Goal: Task Accomplishment & Management: Use online tool/utility

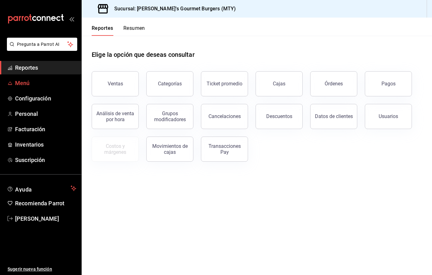
click at [32, 81] on span "Menú" at bounding box center [45, 83] width 61 height 8
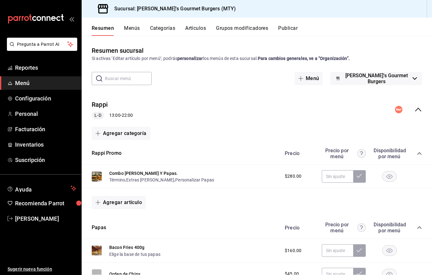
click at [415, 108] on icon "collapse-menu-row" at bounding box center [419, 110] width 8 height 8
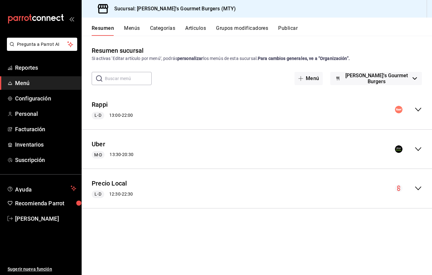
click at [418, 152] on icon "collapse-menu-row" at bounding box center [419, 150] width 8 height 8
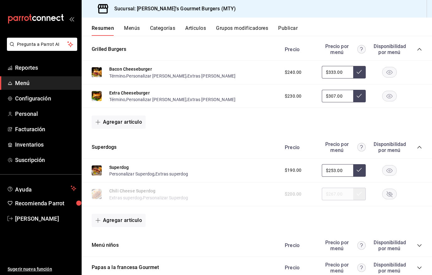
scroll to position [168, 0]
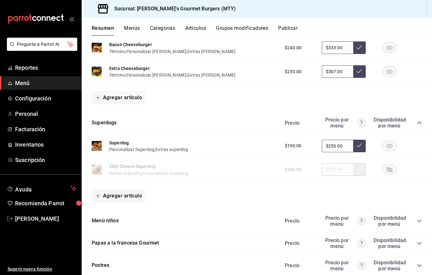
click at [386, 167] on rect "button" at bounding box center [390, 170] width 14 height 10
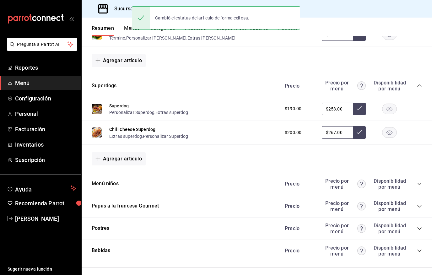
scroll to position [250, 0]
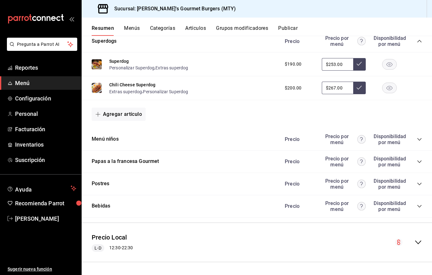
click at [417, 160] on icon "collapse-category-row" at bounding box center [419, 161] width 5 height 5
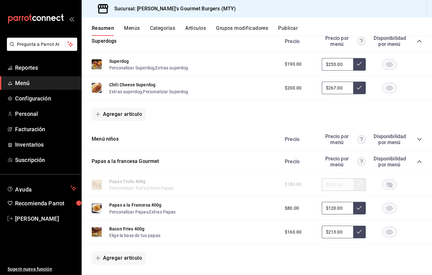
click at [387, 183] on rect "button" at bounding box center [390, 184] width 14 height 10
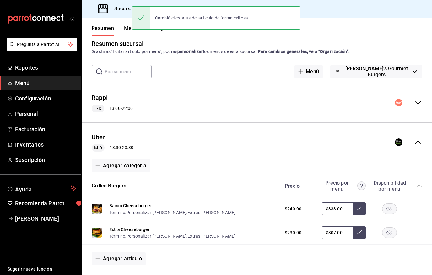
scroll to position [0, 0]
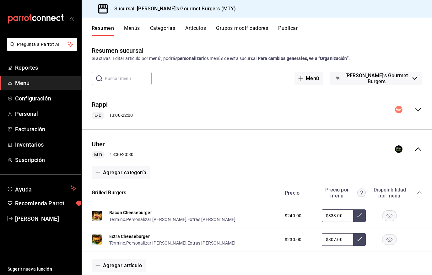
click at [415, 146] on icon "collapse-menu-row" at bounding box center [419, 150] width 8 height 8
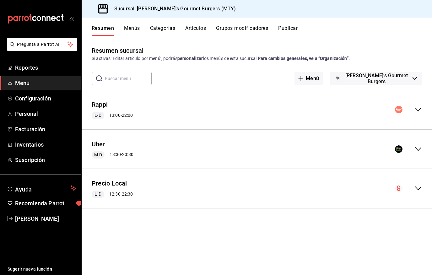
click at [291, 29] on button "Publicar" at bounding box center [287, 30] width 19 height 11
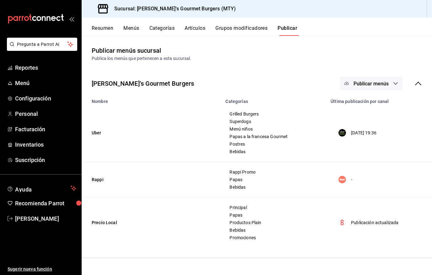
click at [365, 79] on button "Publicar menús" at bounding box center [371, 83] width 63 height 13
click at [368, 108] on li "Uber Eats" at bounding box center [372, 104] width 58 height 18
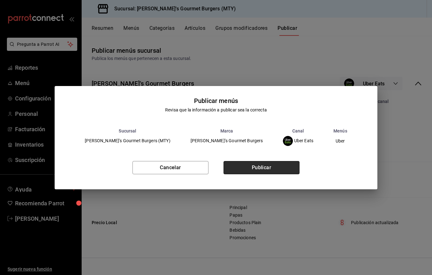
click at [260, 167] on button "Publicar" at bounding box center [262, 167] width 76 height 13
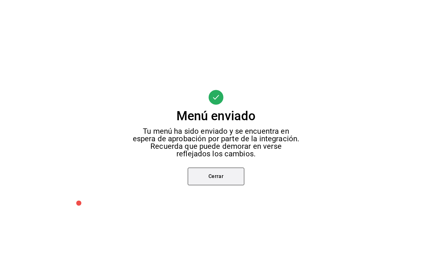
click at [238, 180] on button "Cerrar" at bounding box center [216, 177] width 57 height 18
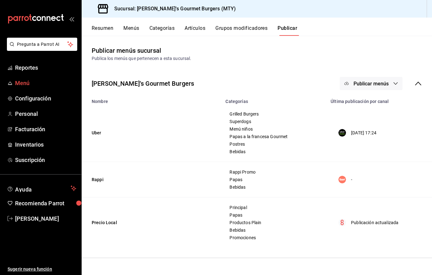
click at [25, 83] on span "Menú" at bounding box center [45, 83] width 61 height 8
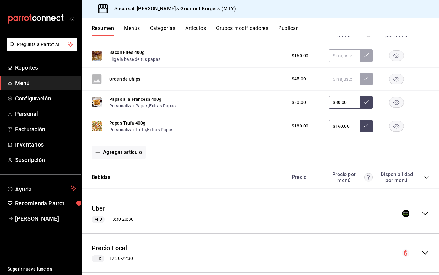
scroll to position [206, 0]
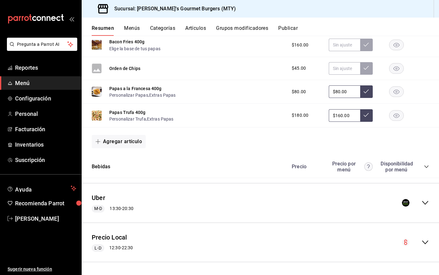
click at [423, 201] on icon "collapse-menu-row" at bounding box center [426, 203] width 8 height 8
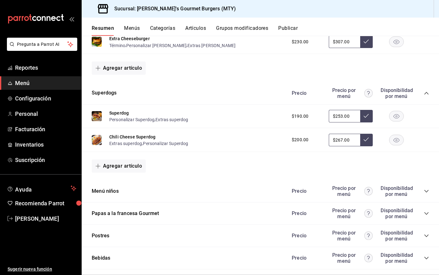
scroll to position [459, 0]
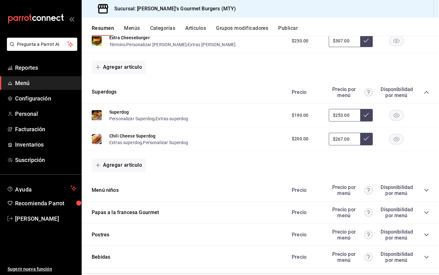
click at [424, 217] on div "Precio Precio por menú Disponibilidad por menú" at bounding box center [358, 213] width 144 height 12
click at [424, 213] on icon "collapse-category-row" at bounding box center [426, 212] width 5 height 5
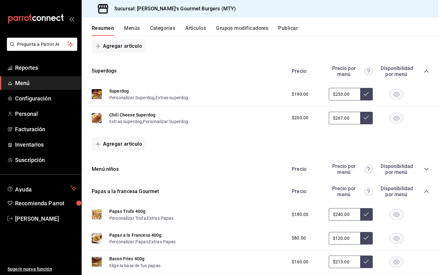
scroll to position [481, 0]
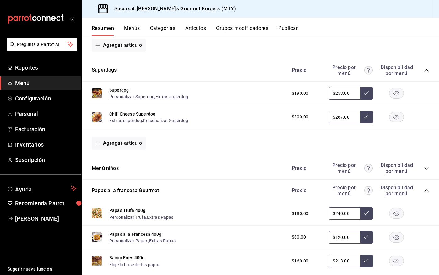
click at [99, 241] on img at bounding box center [97, 238] width 10 height 10
click at [125, 232] on button "Papas a la Francesa 400g" at bounding box center [135, 234] width 52 height 6
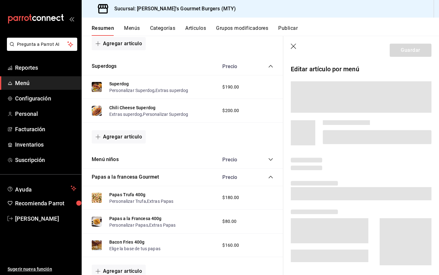
scroll to position [459, 0]
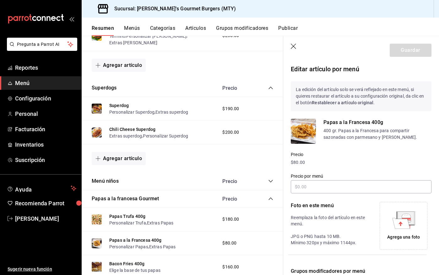
type input "$120.00"
click at [306, 126] on img at bounding box center [303, 131] width 25 height 25
